Goal: Task Accomplishment & Management: Use online tool/utility

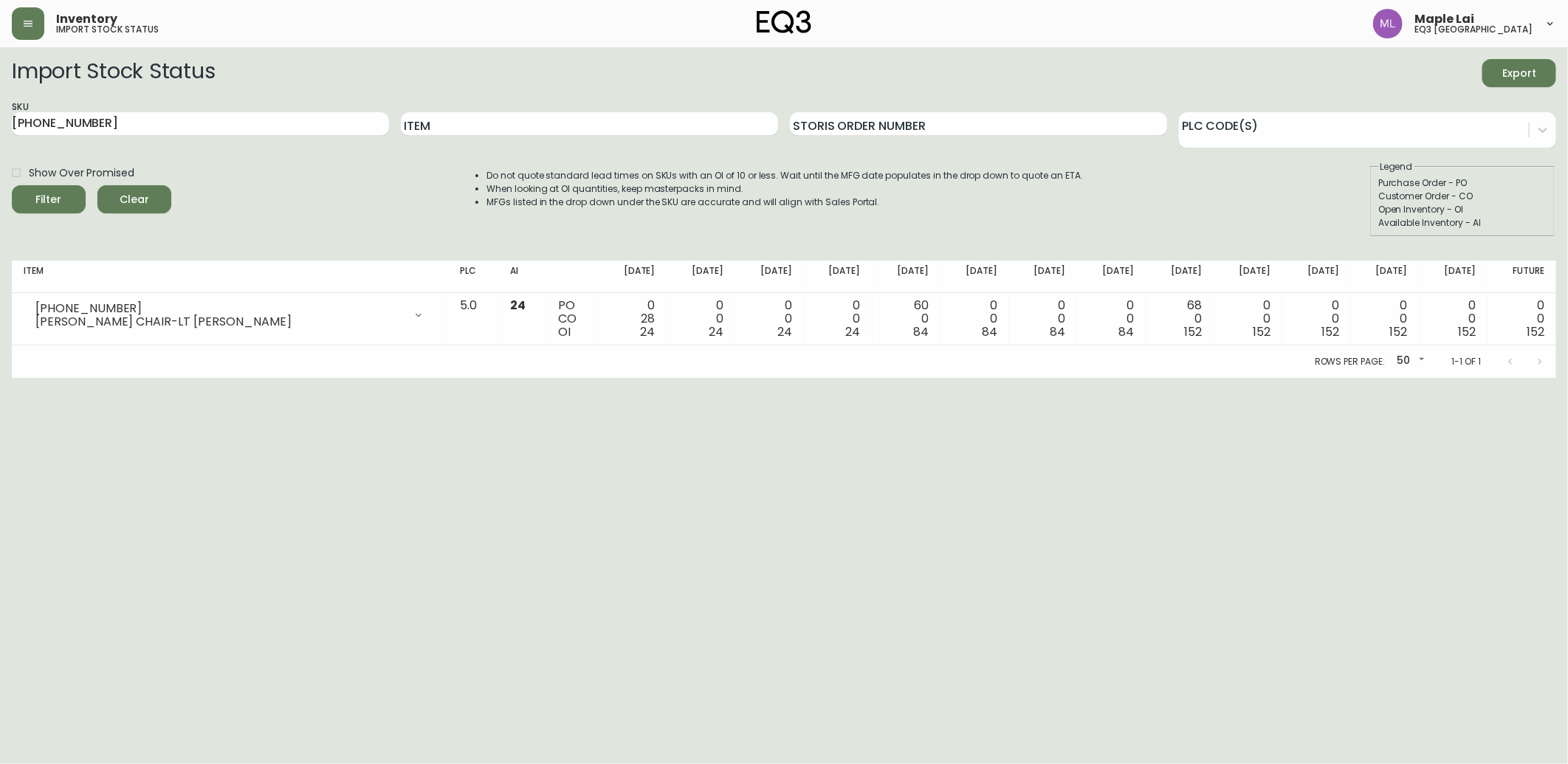
drag, startPoint x: 244, startPoint y: 107, endPoint x: 0, endPoint y: 106, distance: 244.0
click at [0, 106] on html "Inventory import stock status Maple Lai eq3 [GEOGRAPHIC_DATA] Import Stock Stat…" at bounding box center [784, 189] width 1568 height 378
drag, startPoint x: 0, startPoint y: 106, endPoint x: 102, endPoint y: 140, distance: 107.5
click at [91, 145] on div "SKU [PHONE_NUMBER]" at bounding box center [200, 125] width 377 height 48
click at [124, 132] on input "[PHONE_NUMBER]" at bounding box center [200, 124] width 377 height 24
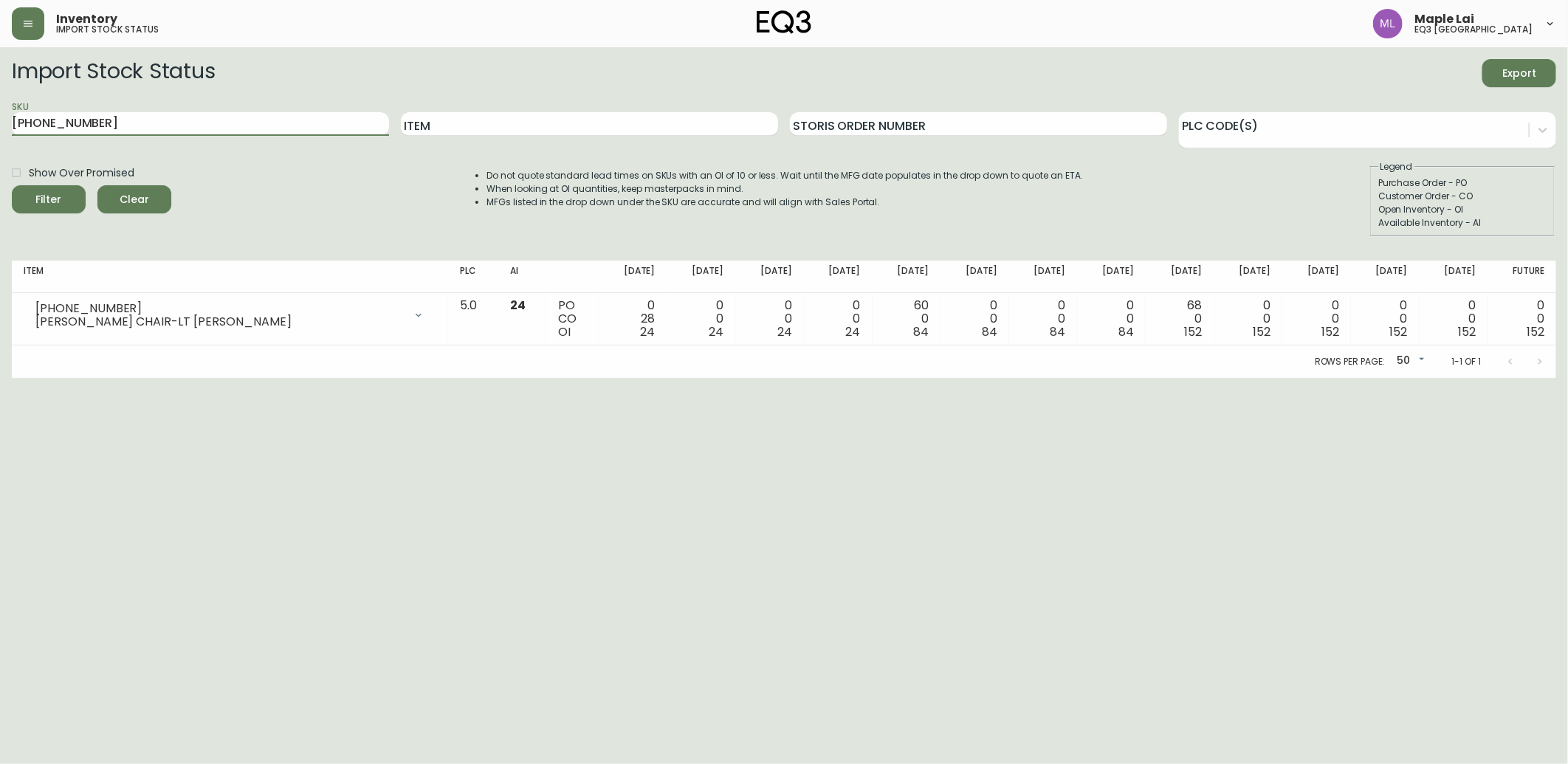
drag, startPoint x: 124, startPoint y: 132, endPoint x: -4, endPoint y: 126, distance: 128.1
click at [0, 126] on html "Inventory import stock status Maple Lai eq3 [GEOGRAPHIC_DATA] Import Stock Stat…" at bounding box center [784, 189] width 1568 height 378
click at [12, 185] on button "Filter" at bounding box center [48, 199] width 74 height 28
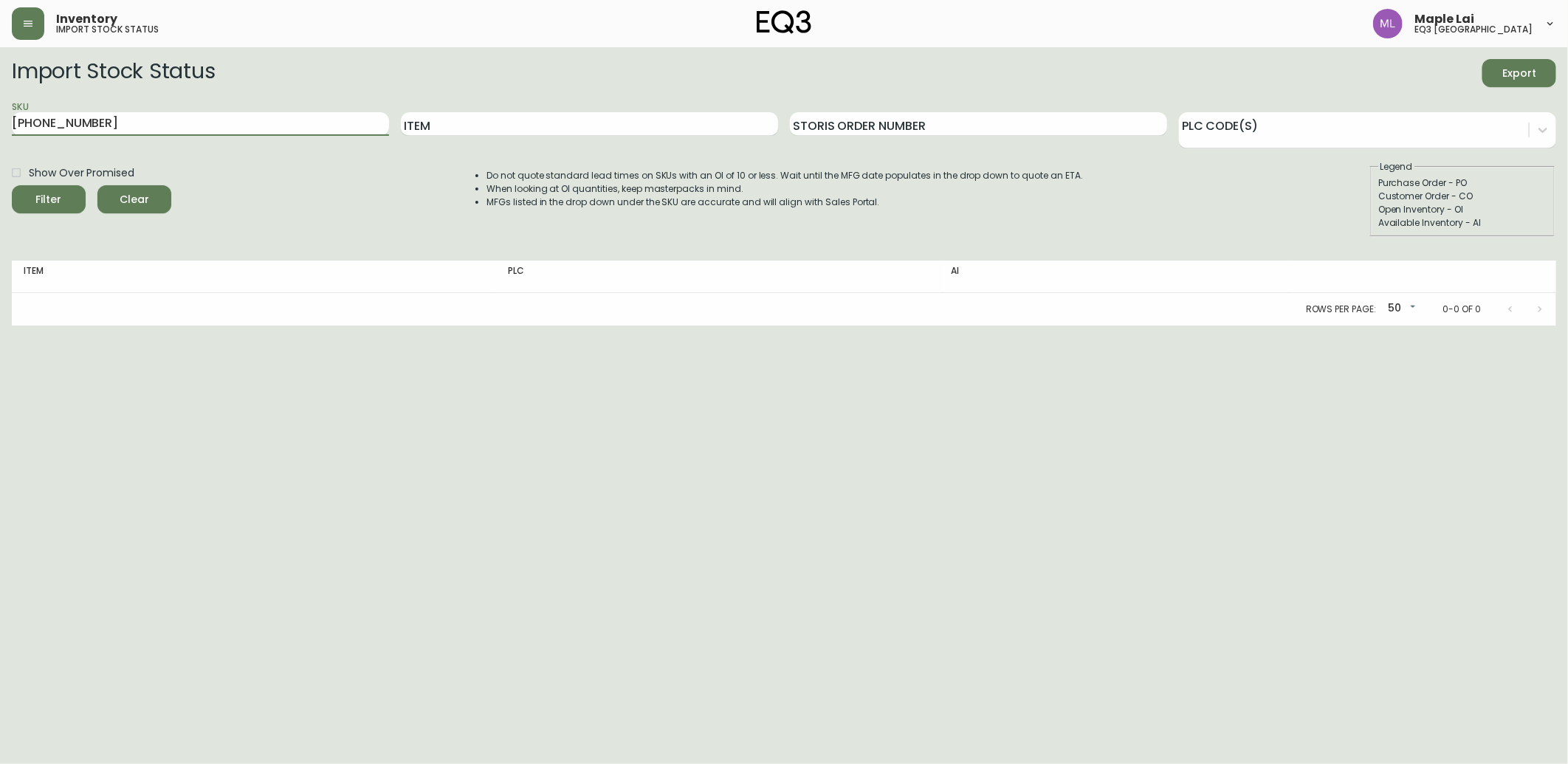
drag, startPoint x: 189, startPoint y: 128, endPoint x: 0, endPoint y: 113, distance: 189.6
click at [0, 113] on html "Inventory import stock status Maple Lai eq3 [GEOGRAPHIC_DATA] Import Stock Stat…" at bounding box center [784, 162] width 1568 height 325
paste input "[PHONE_NUMBER]"
click at [12, 185] on button "Filter" at bounding box center [48, 199] width 74 height 28
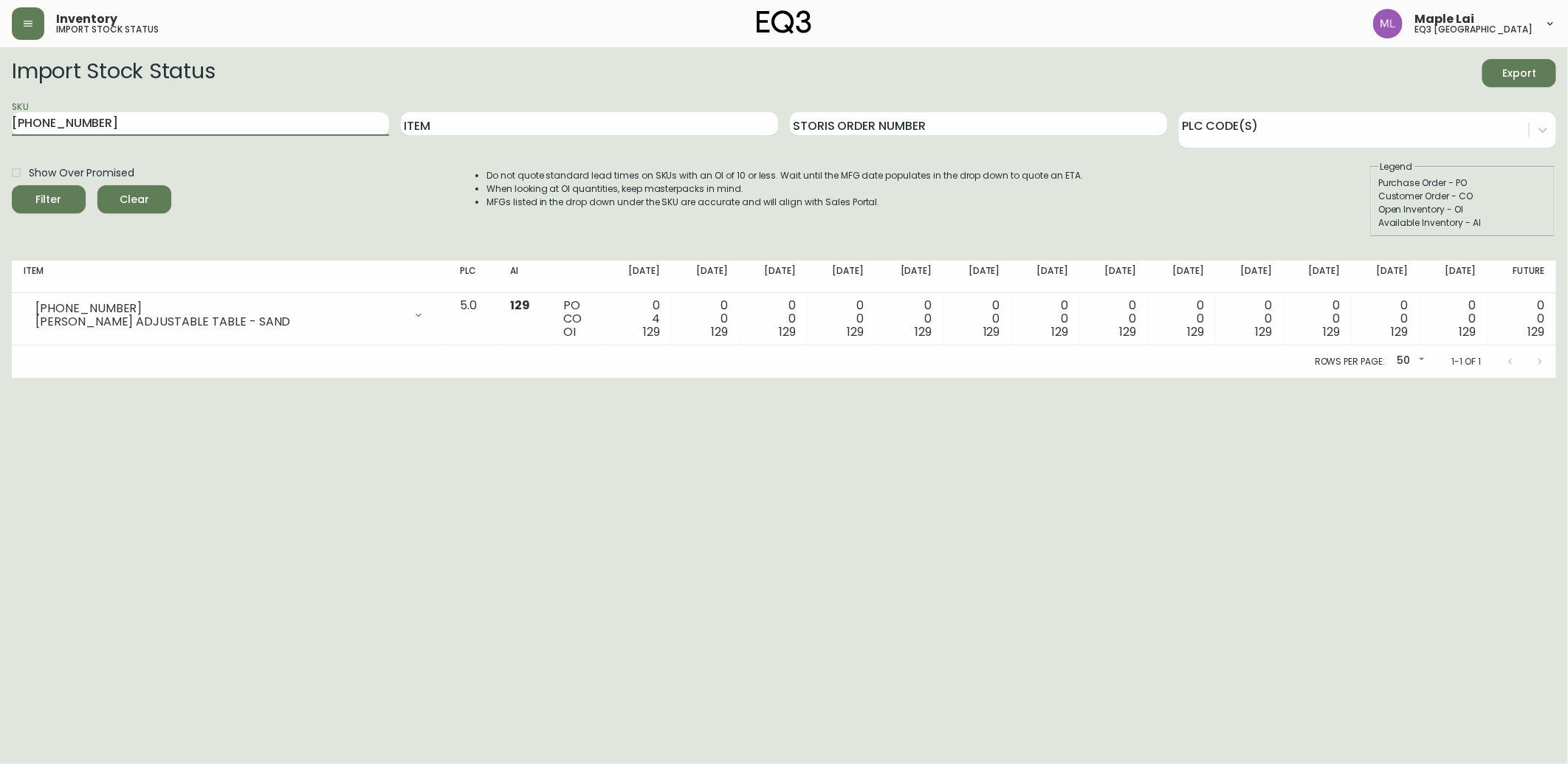
drag, startPoint x: 211, startPoint y: 126, endPoint x: 0, endPoint y: 127, distance: 211.0
click at [0, 128] on html "Inventory import stock status Maple Lai eq3 [GEOGRAPHIC_DATA] Import Stock Stat…" at bounding box center [784, 189] width 1568 height 378
paste input "[PHONE_NUMBER]"
click at [12, 185] on button "Filter" at bounding box center [48, 199] width 74 height 28
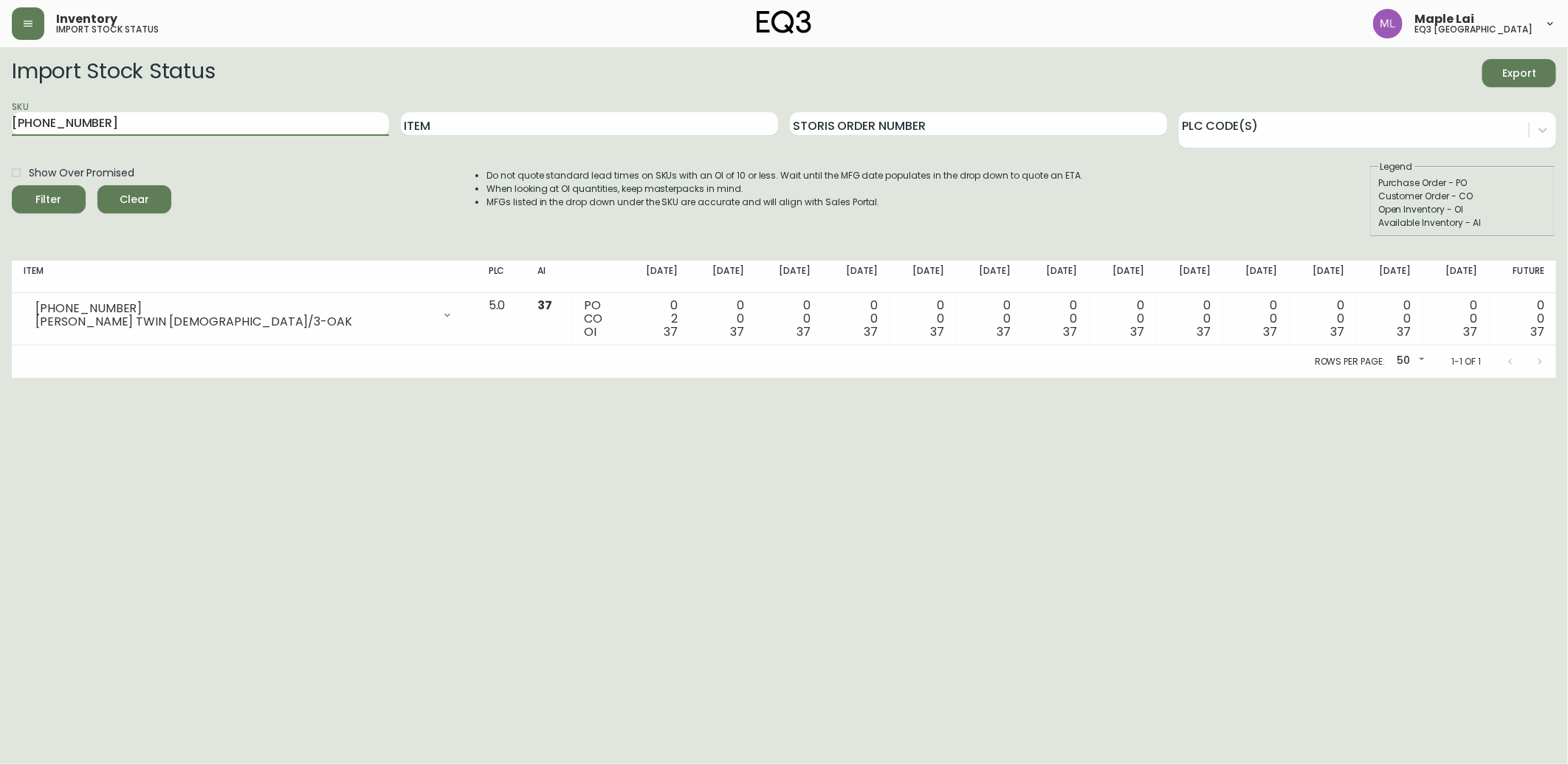
drag, startPoint x: 144, startPoint y: 120, endPoint x: 0, endPoint y: 141, distance: 145.5
click at [0, 149] on html "Inventory import stock status Maple Lai eq3 [GEOGRAPHIC_DATA] Import Stock Stat…" at bounding box center [784, 189] width 1568 height 378
paste input "2"
click at [12, 185] on button "Filter" at bounding box center [48, 199] width 74 height 28
drag, startPoint x: 187, startPoint y: 126, endPoint x: 0, endPoint y: 57, distance: 199.3
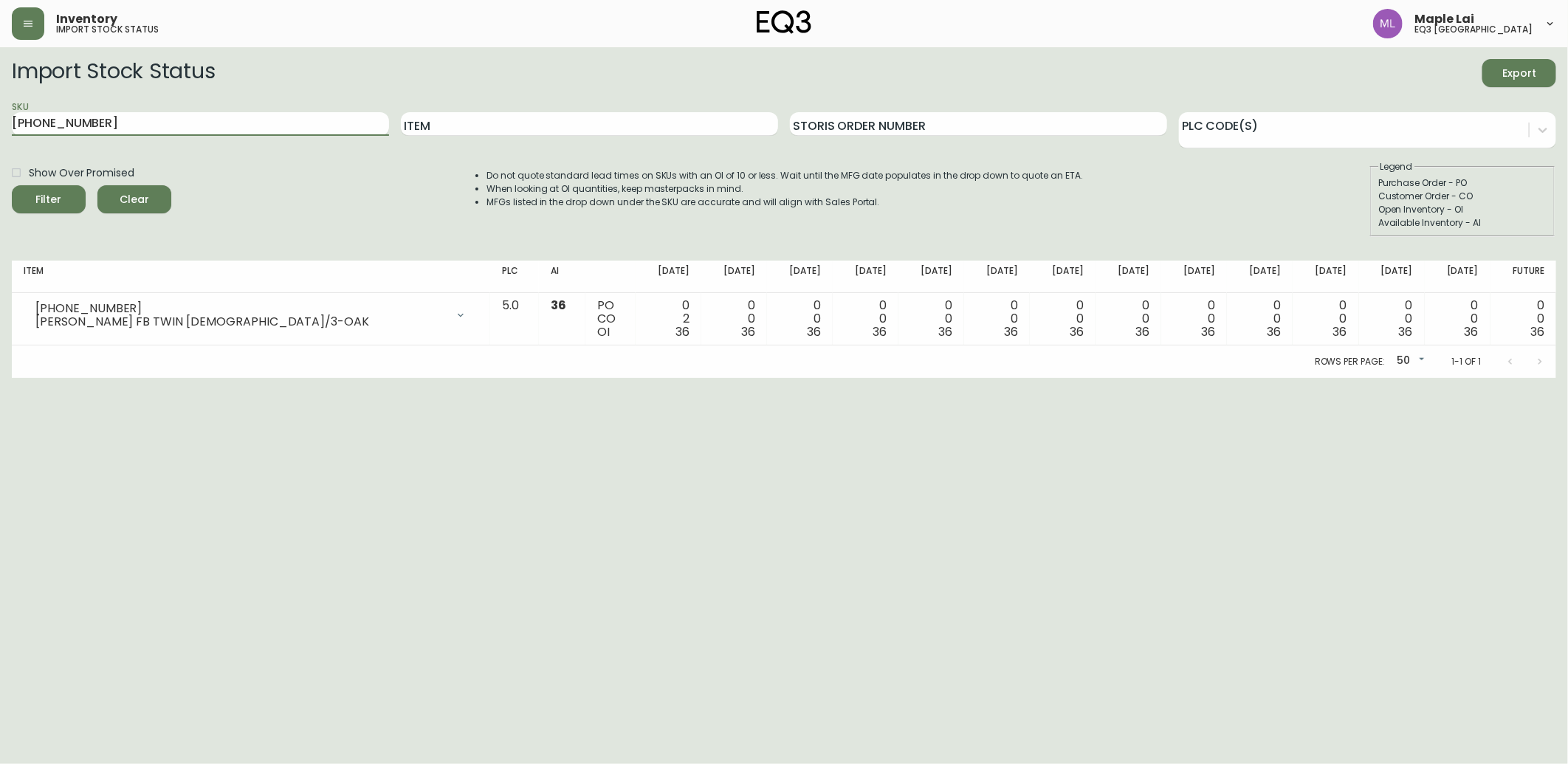
click at [0, 94] on html "Inventory import stock status Maple Lai eq3 [GEOGRAPHIC_DATA] Import Stock Stat…" at bounding box center [784, 189] width 1568 height 378
paste input "0"
click at [12, 185] on button "Filter" at bounding box center [48, 199] width 74 height 28
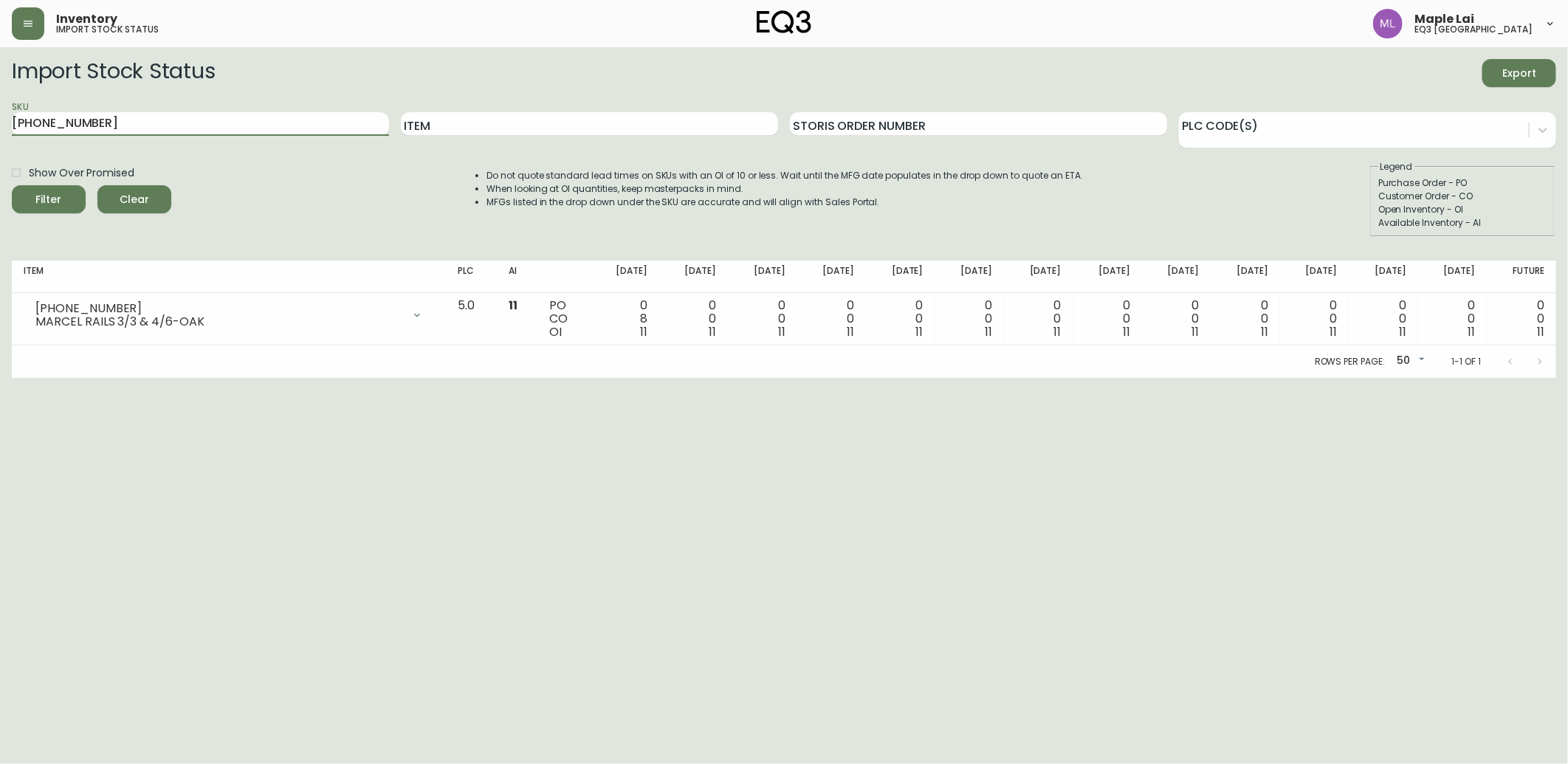
drag, startPoint x: 220, startPoint y: 126, endPoint x: 0, endPoint y: 131, distance: 220.1
click at [0, 130] on html "Inventory import stock status Maple Lai eq3 [GEOGRAPHIC_DATA] Import Stock Stat…" at bounding box center [784, 189] width 1568 height 378
paste input "[PHONE_NUMBER]"
type input "[PHONE_NUMBER]"
click at [12, 185] on button "Filter" at bounding box center [48, 199] width 74 height 28
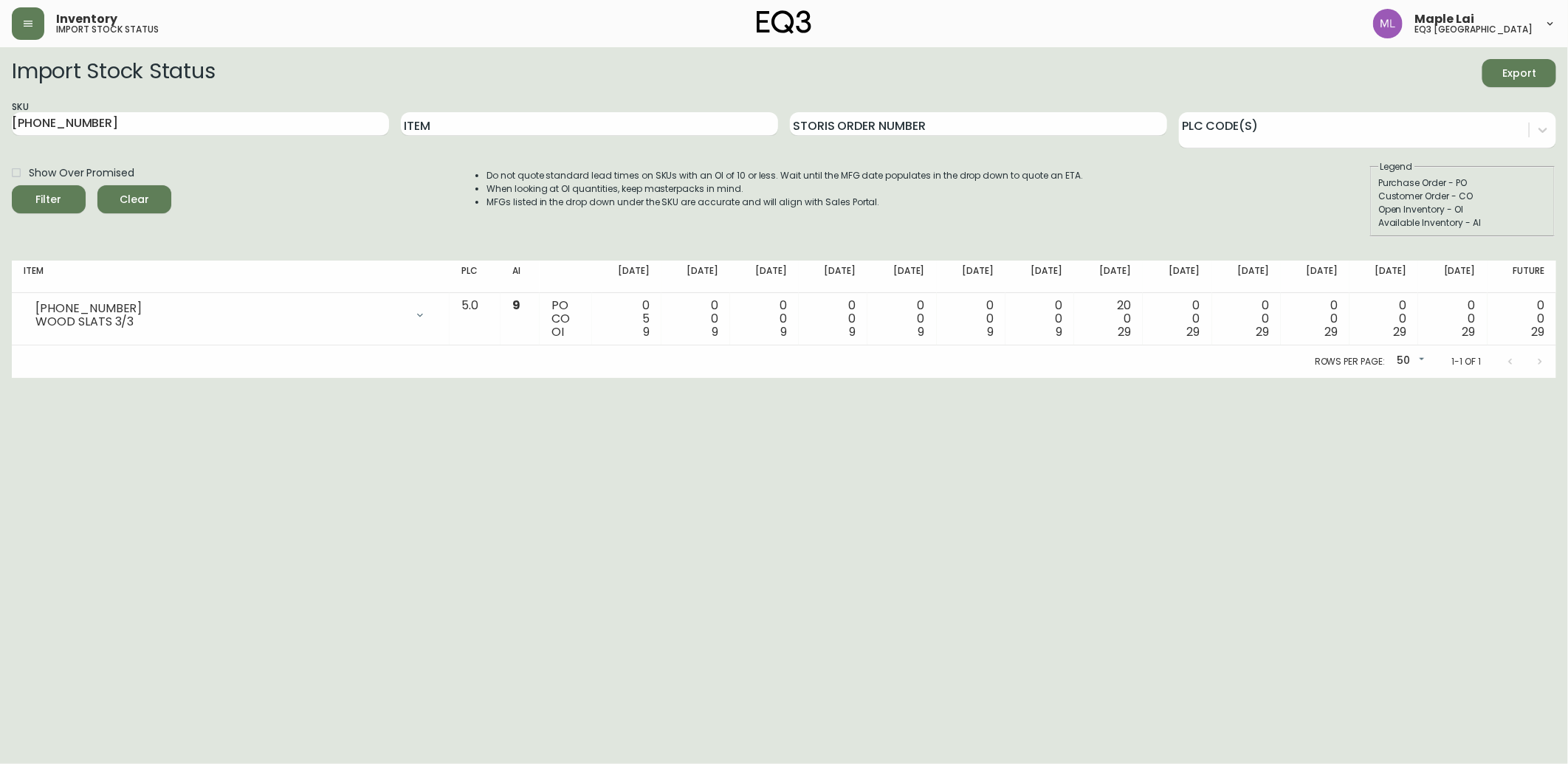
click at [325, 378] on html "Inventory import stock status Maple Lai eq3 [GEOGRAPHIC_DATA] Import Stock Stat…" at bounding box center [784, 189] width 1568 height 378
